Goal: Task Accomplishment & Management: Use online tool/utility

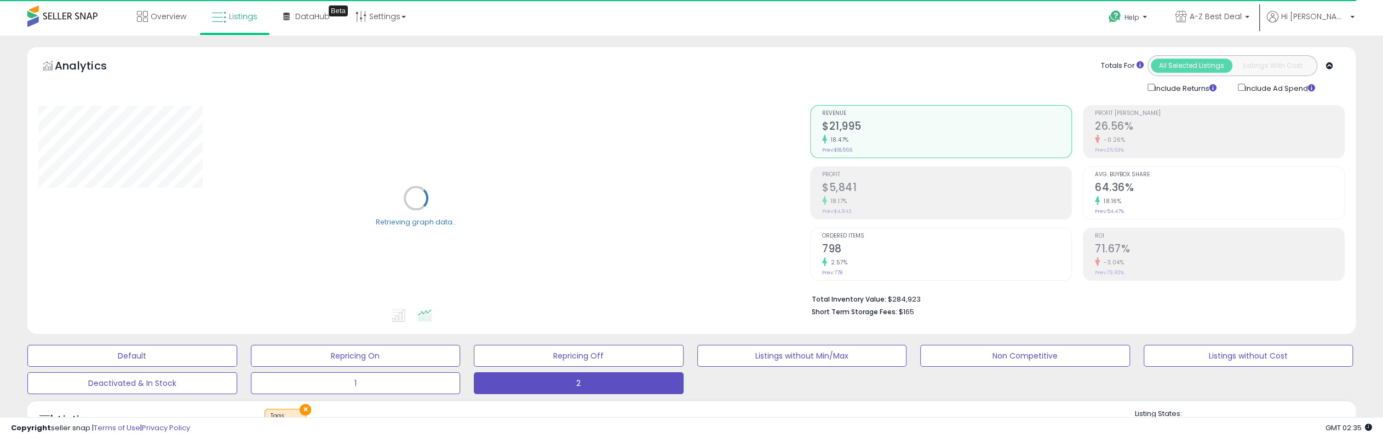
scroll to position [55, 0]
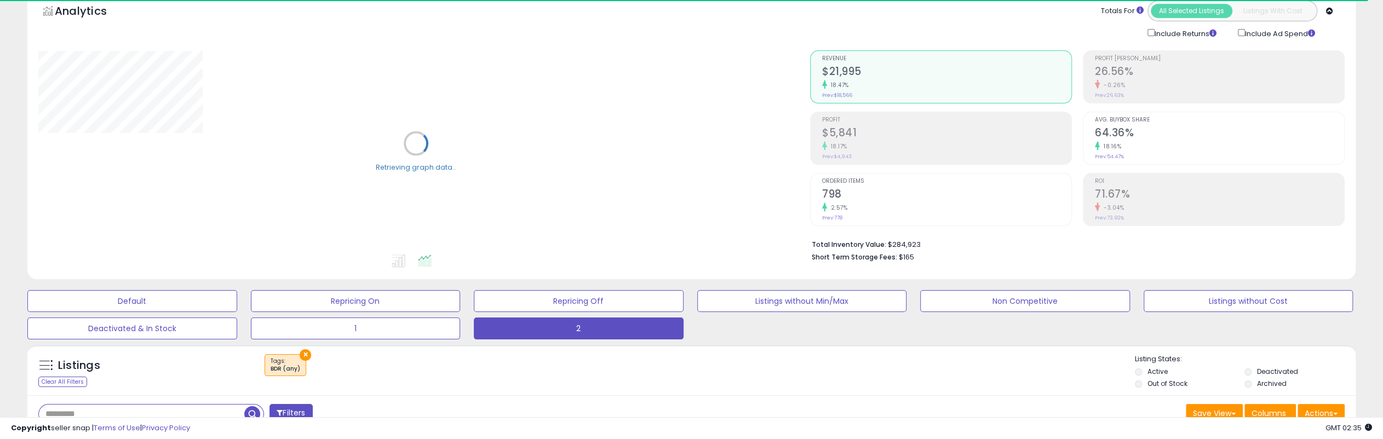
click at [874, 129] on h2 "$5,841" at bounding box center [946, 134] width 249 height 15
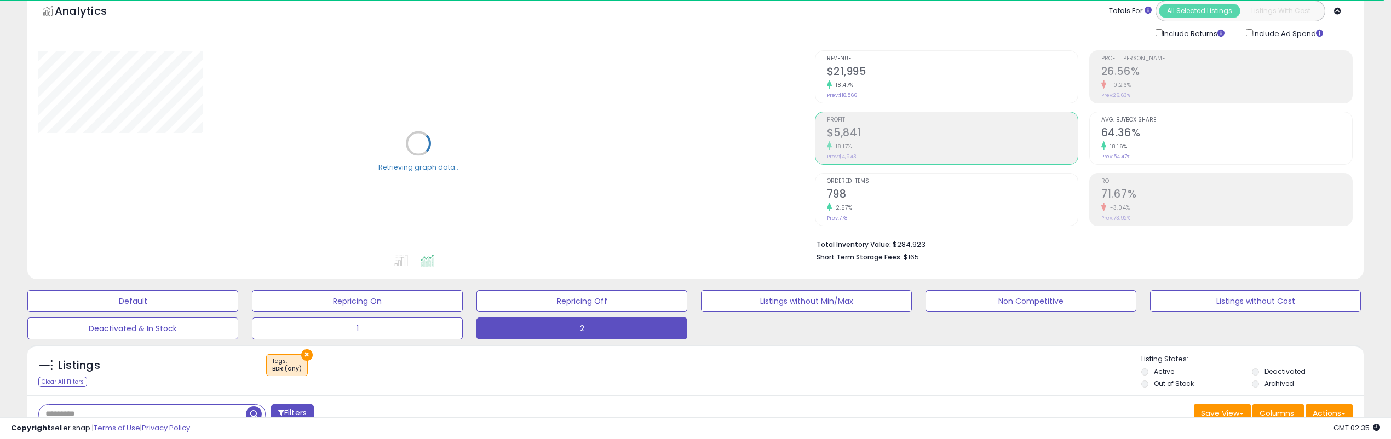
click at [841, 133] on h2 "$5,841" at bounding box center [952, 134] width 251 height 15
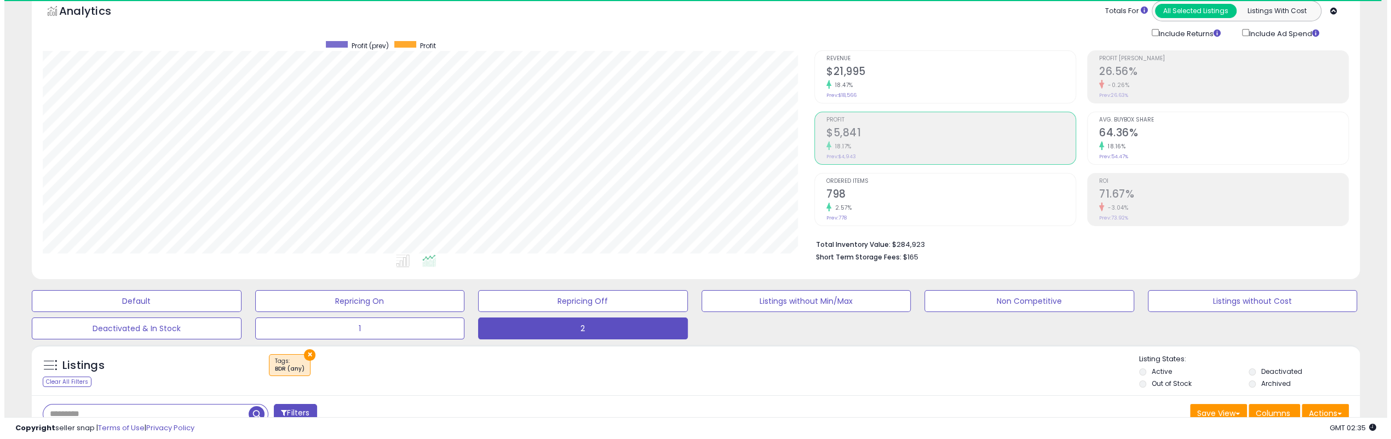
scroll to position [225, 771]
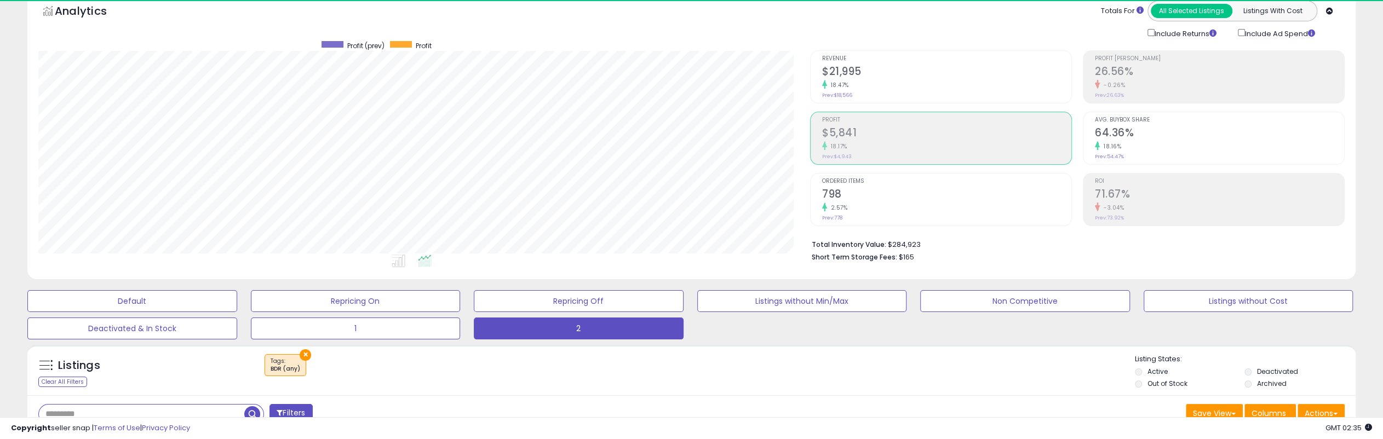
click at [841, 133] on h2 "$5,841" at bounding box center [946, 134] width 249 height 15
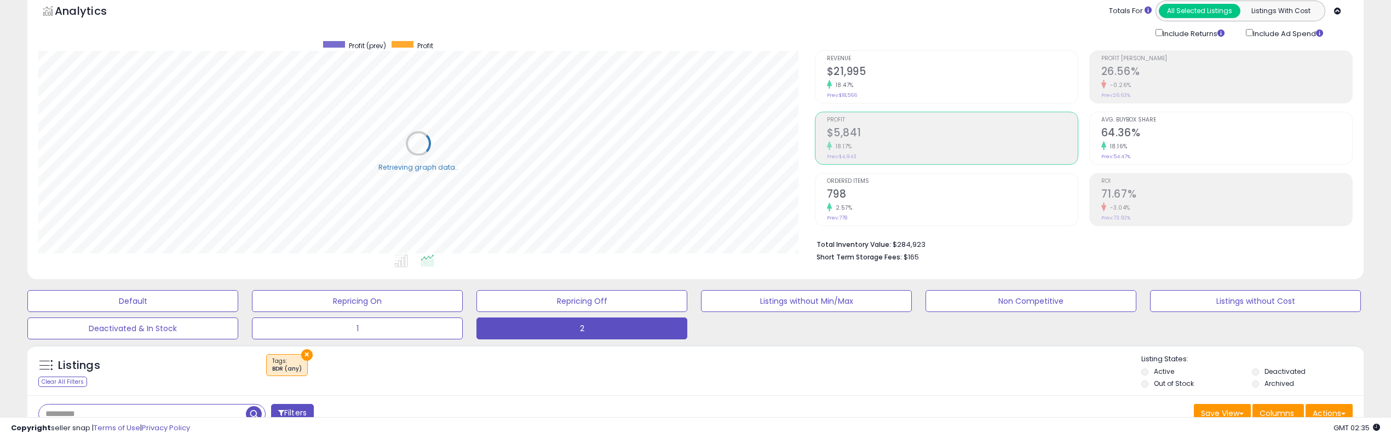
scroll to position [547529, 546982]
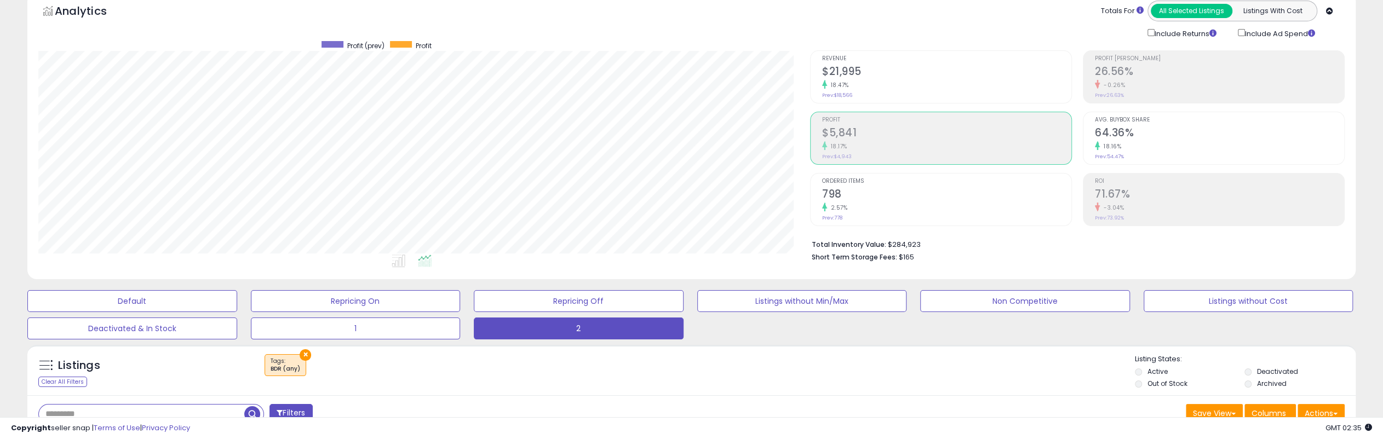
click at [871, 137] on h2 "$5,841" at bounding box center [946, 134] width 249 height 15
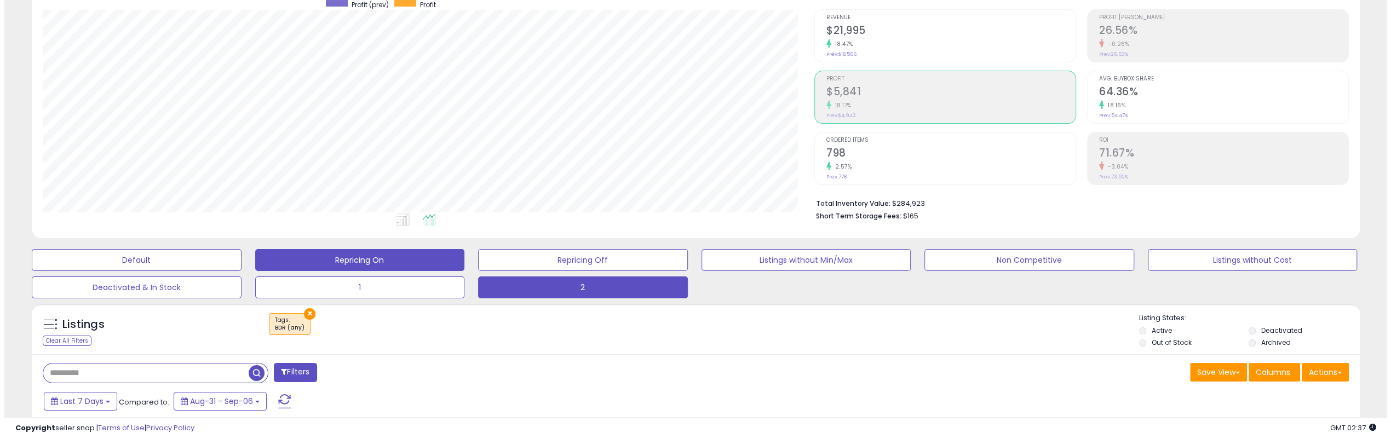
scroll to position [219, 0]
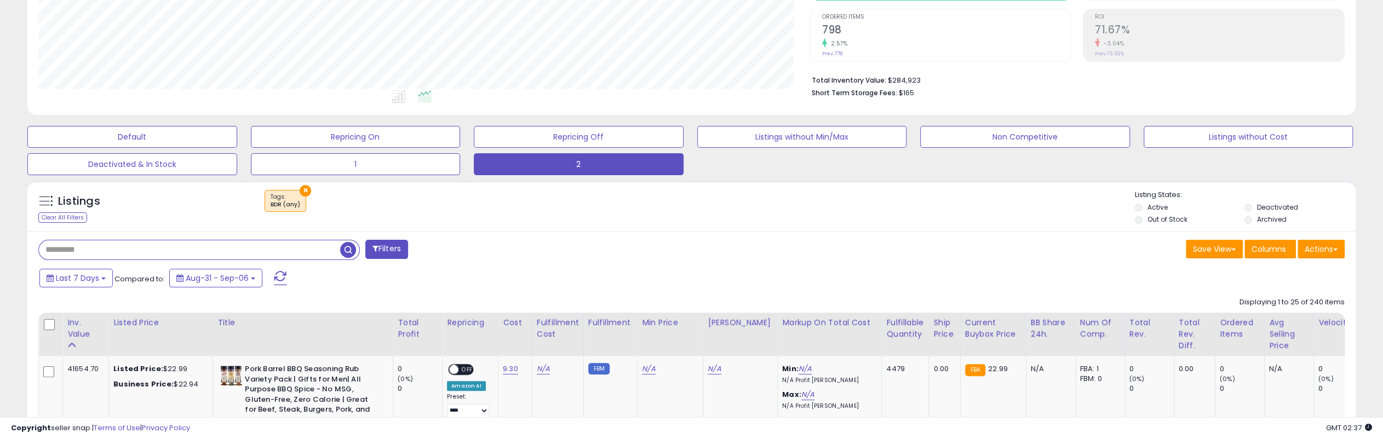
click at [128, 247] on input "text" at bounding box center [189, 249] width 301 height 19
paste input "**********"
type input "**********"
click at [383, 246] on span "button" at bounding box center [382, 250] width 16 height 16
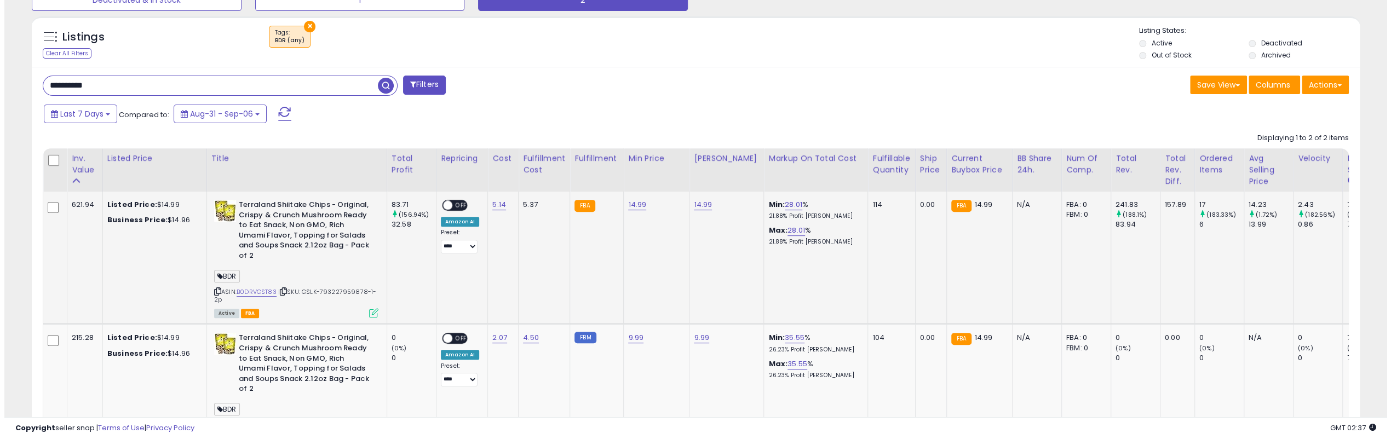
scroll to position [225, 771]
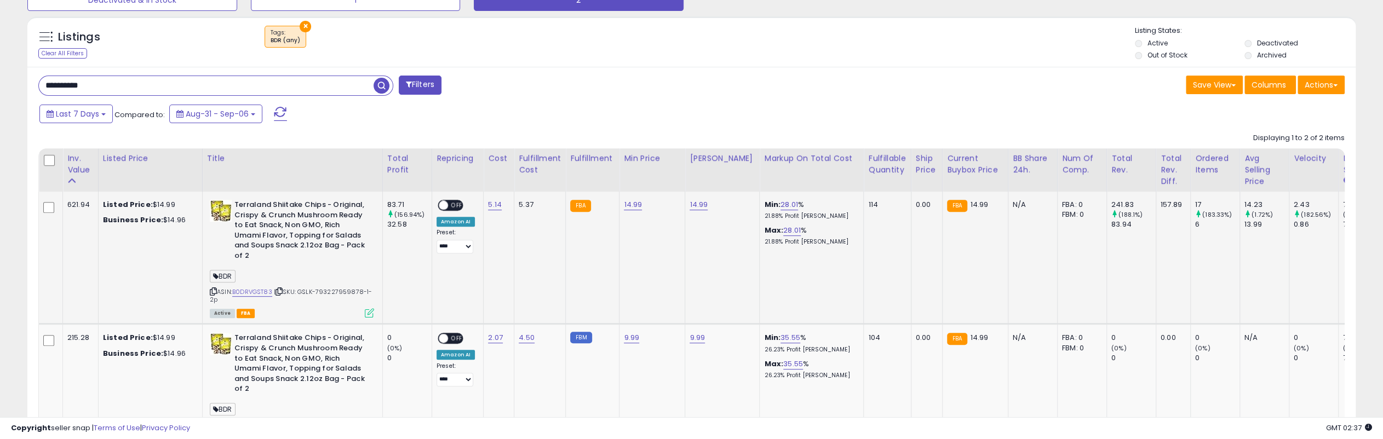
click at [370, 308] on icon at bounding box center [369, 312] width 9 height 9
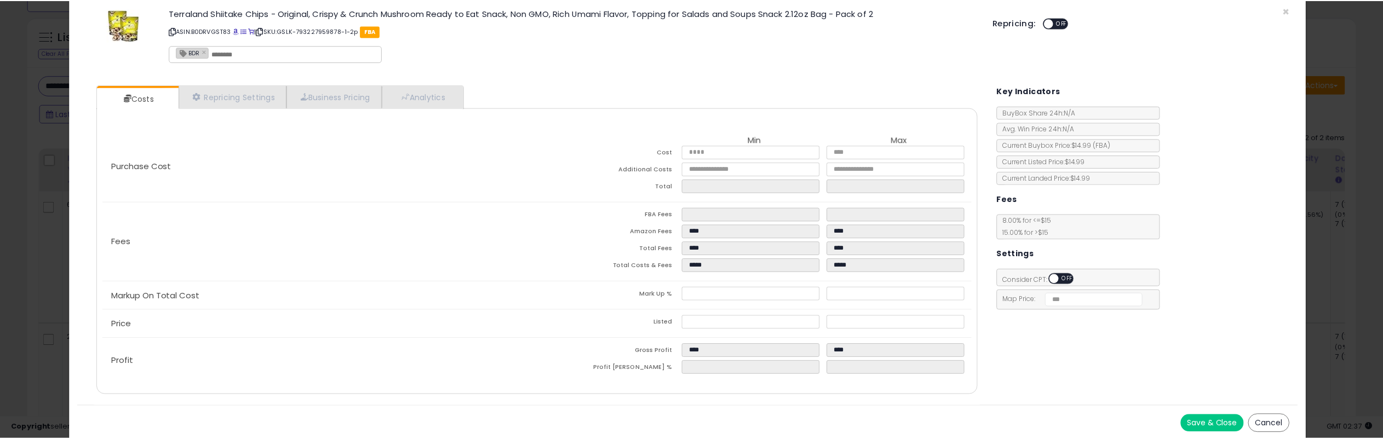
scroll to position [20, 0]
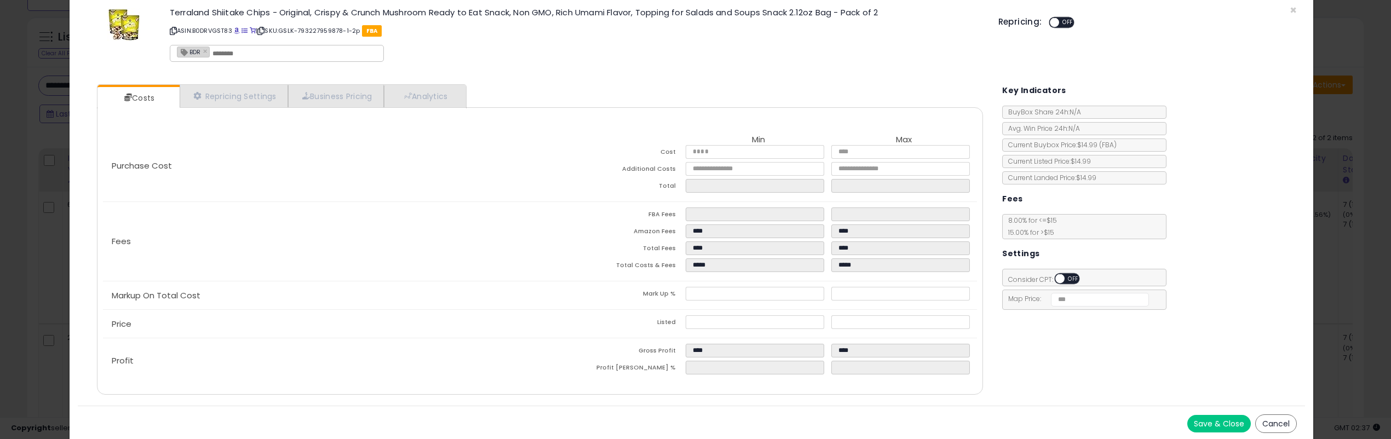
click at [1272, 419] on button "Cancel" at bounding box center [1276, 424] width 42 height 19
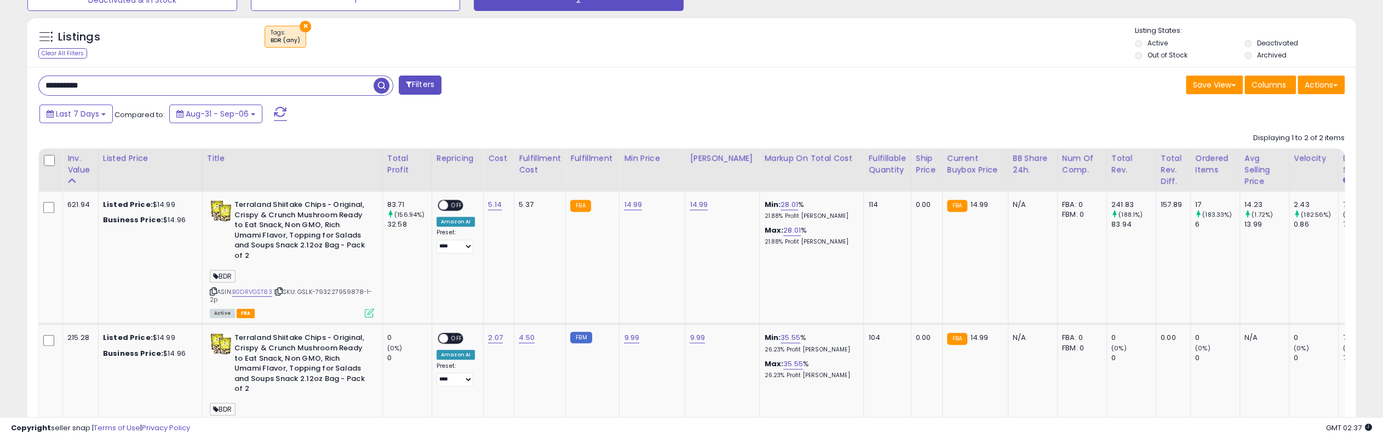
scroll to position [547529, 546982]
click at [240, 207] on b "Terraland Shiitake Chips - Original, Crispy & Crunch Mushroom Ready to Eat Snac…" at bounding box center [300, 232] width 133 height 64
copy b "Terraland"
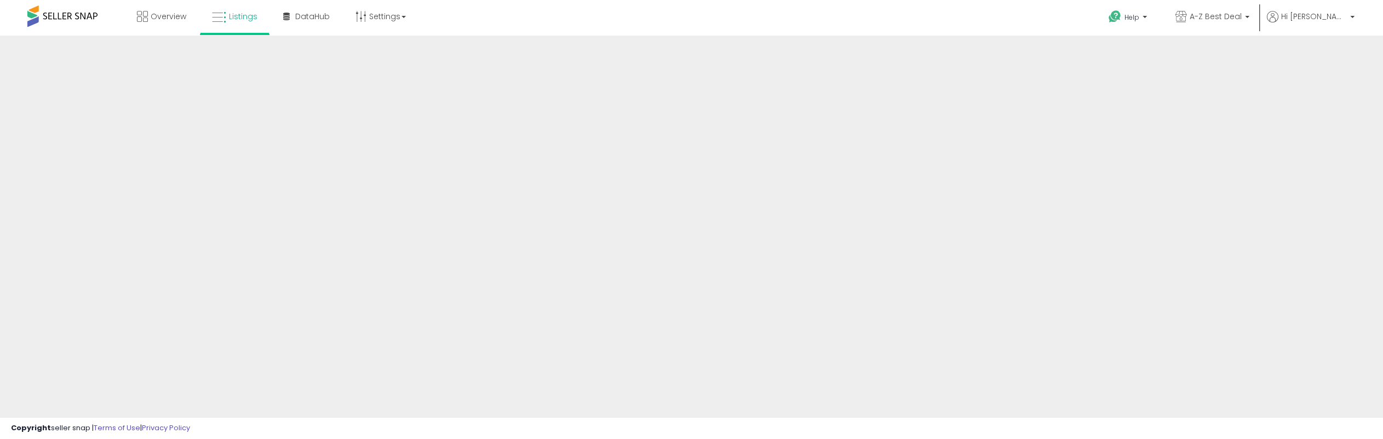
scroll to position [240, 0]
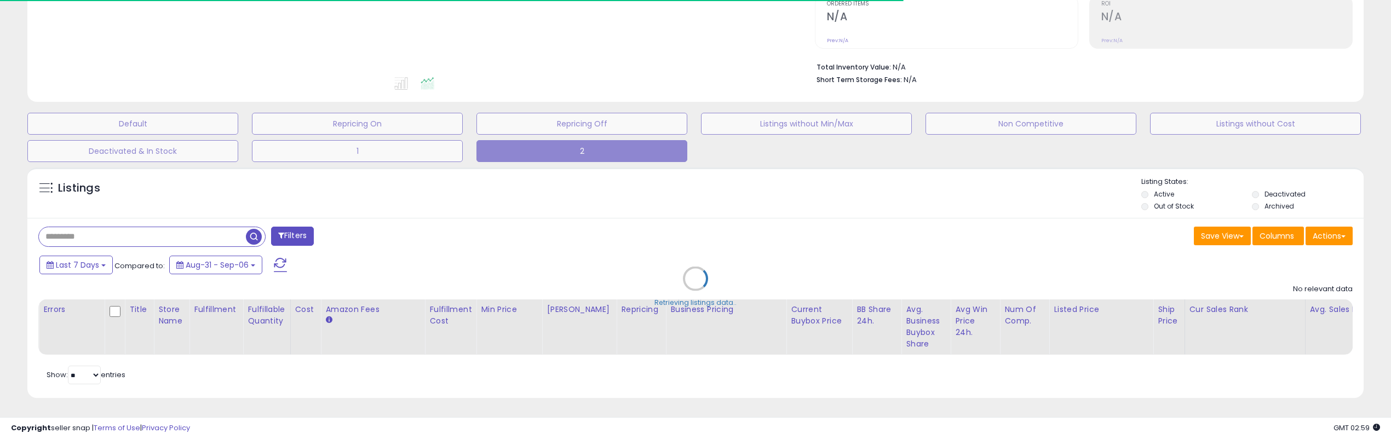
type input "**********"
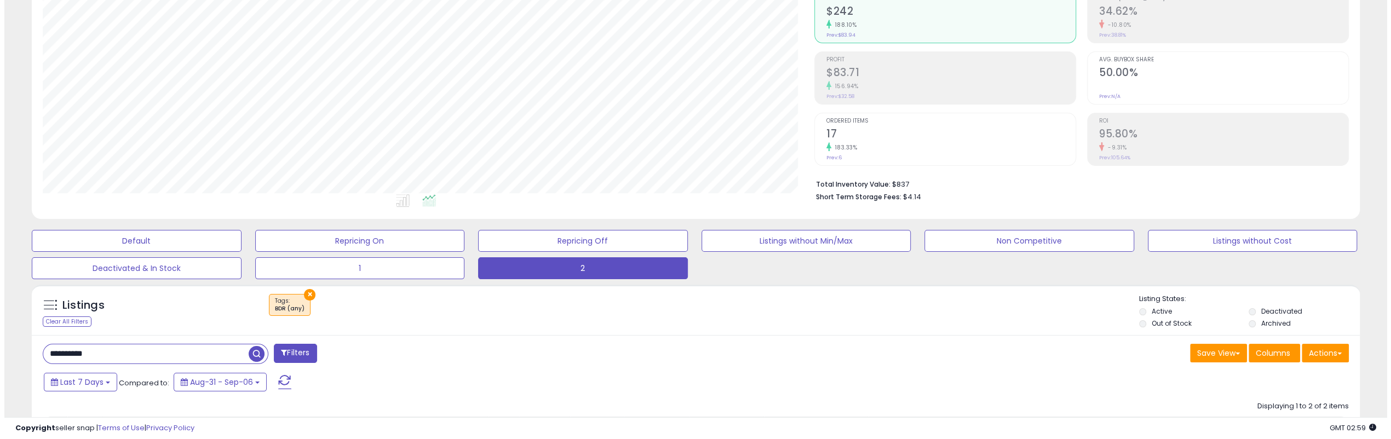
scroll to position [76, 0]
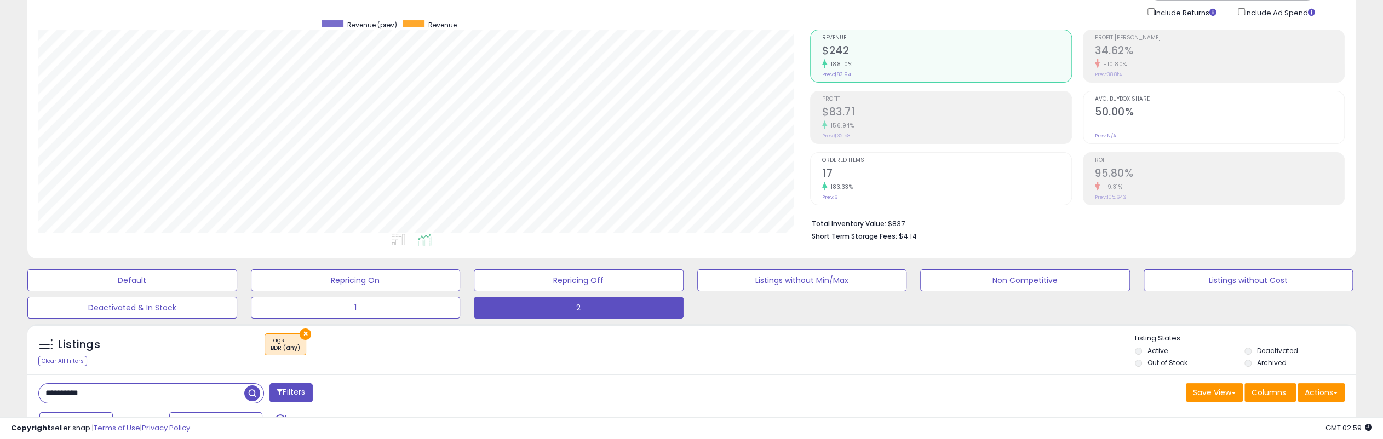
click at [866, 110] on h2 "$83.71" at bounding box center [946, 113] width 249 height 15
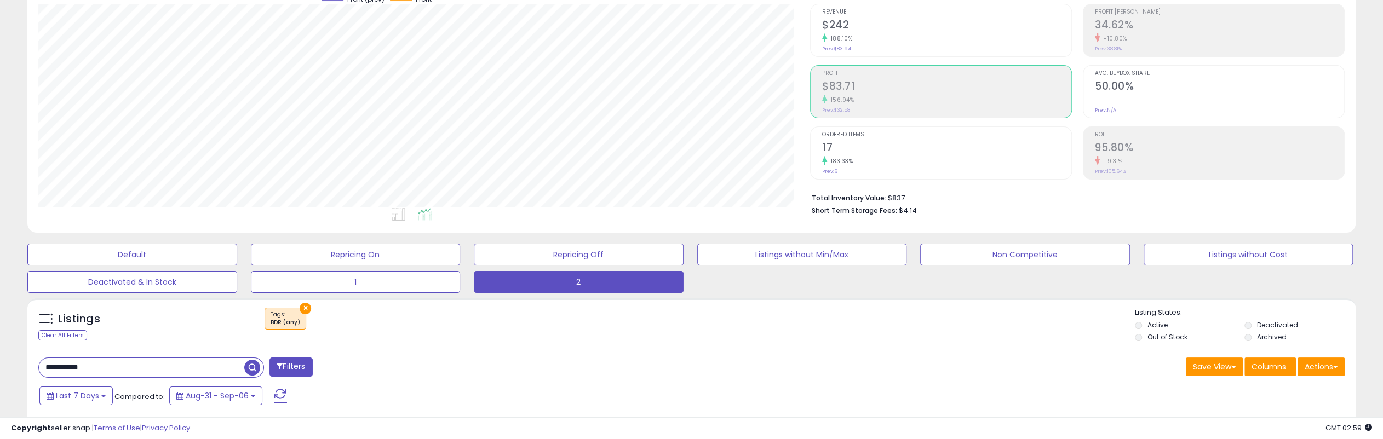
scroll to position [110, 0]
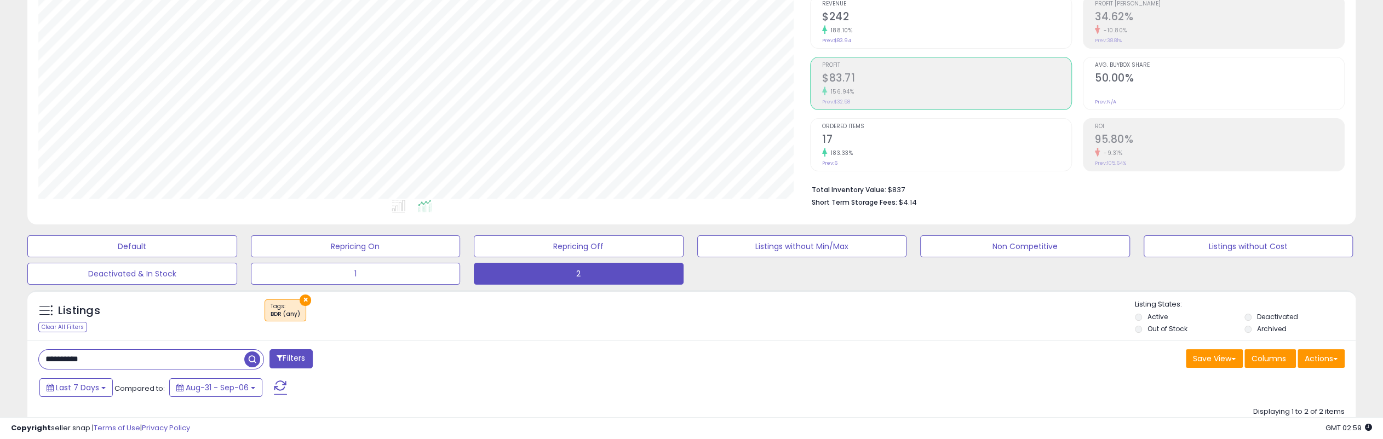
drag, startPoint x: 95, startPoint y: 362, endPoint x: 153, endPoint y: 337, distance: 63.3
click at [0, 330] on html "Unable to login Retrieving listings data.. has not yet accepted the Terms of Us…" at bounding box center [691, 109] width 1383 height 439
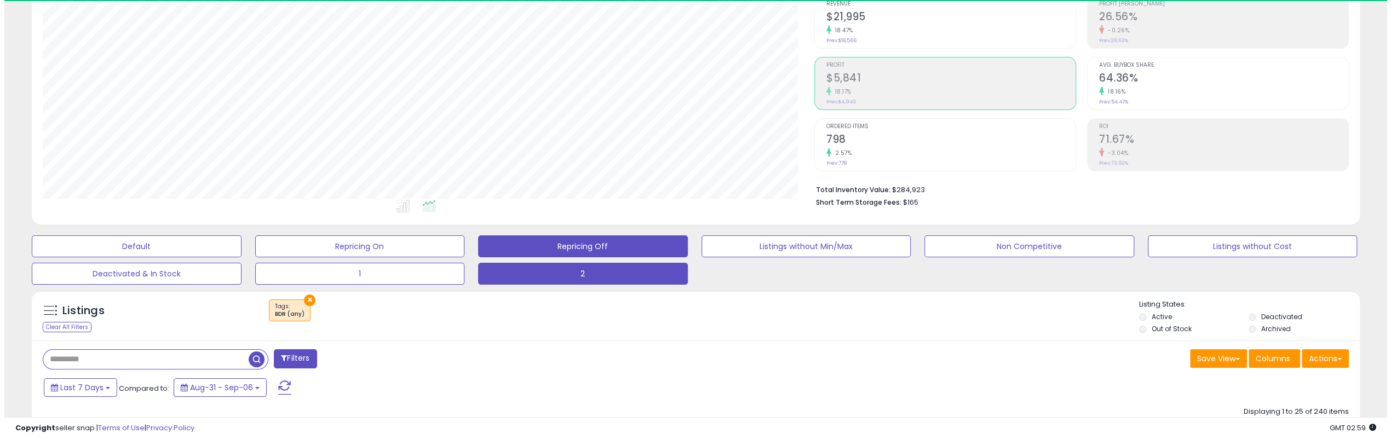
scroll to position [225, 771]
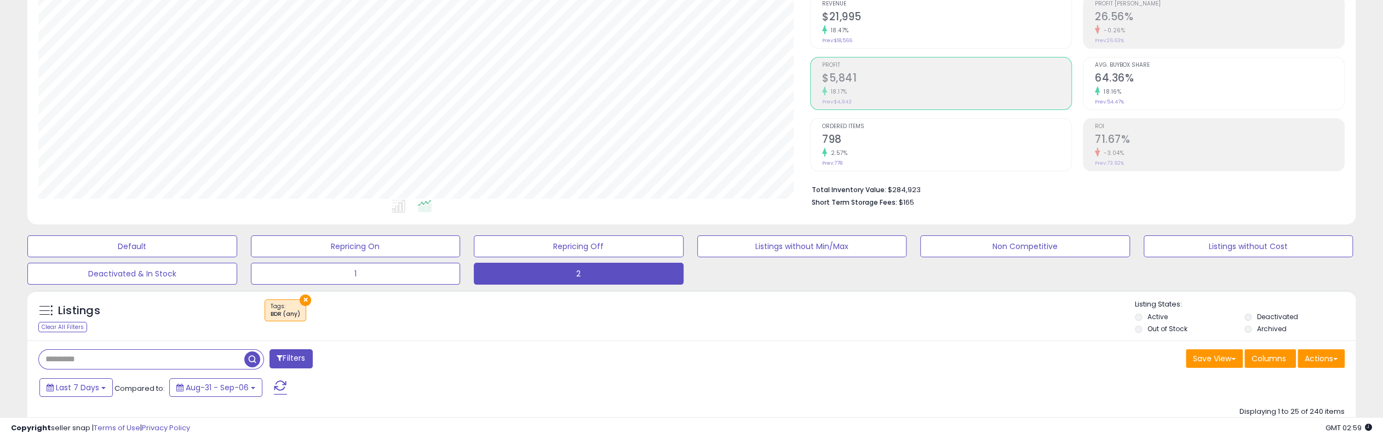
click at [894, 89] on div "18.17%" at bounding box center [946, 92] width 249 height 10
